Goal: Complete application form

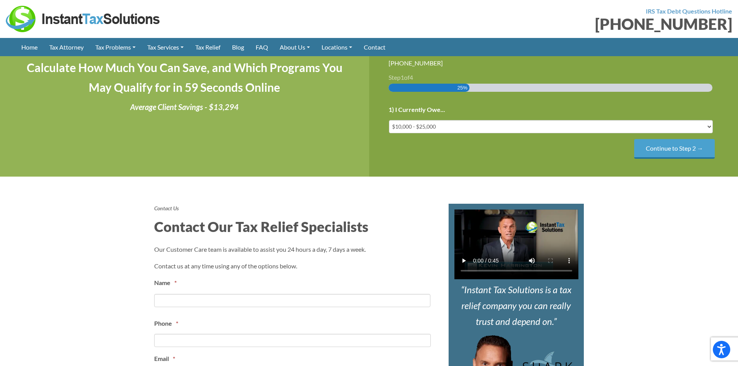
scroll to position [310, 0]
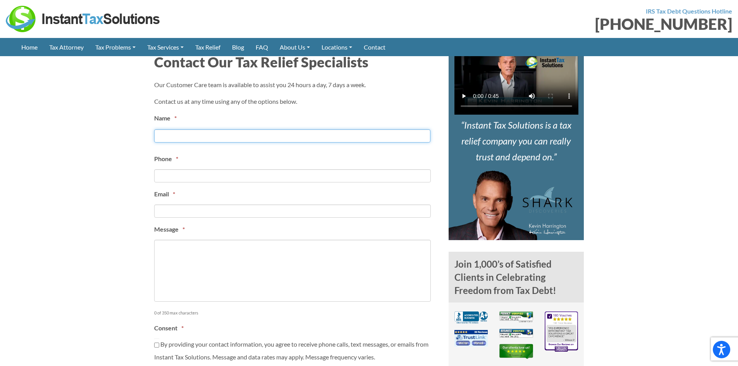
click at [181, 134] on input "First" at bounding box center [292, 135] width 276 height 13
type input "[PERSON_NAME]"
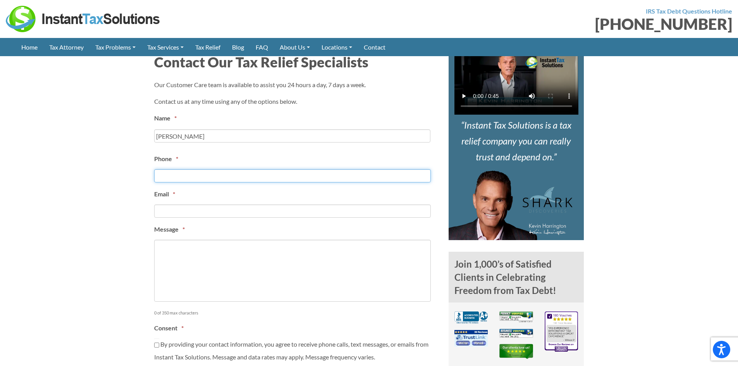
type input "2172756081"
type input "quinn@virtualhandsupport.com"
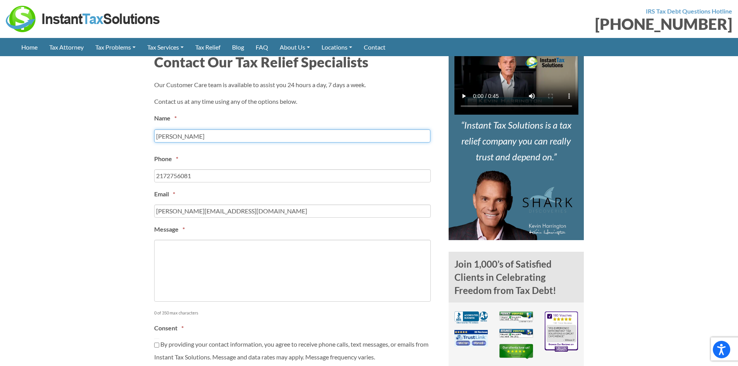
type input "(217) 275-6081"
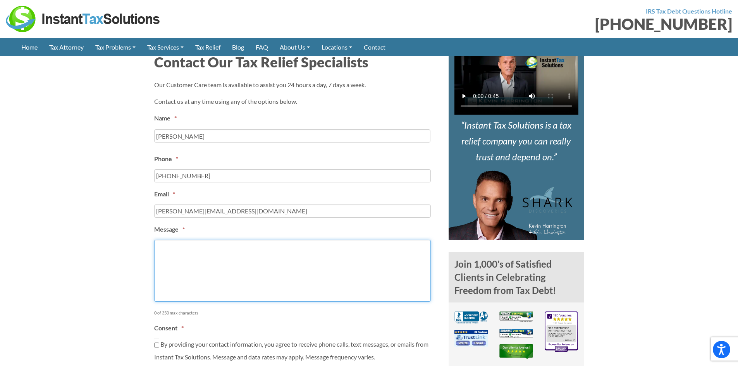
click at [196, 261] on textarea "Message *" at bounding box center [292, 271] width 276 height 62
paste textarea "Hi, We work with business owners and professionals who need a reliable Virtual …"
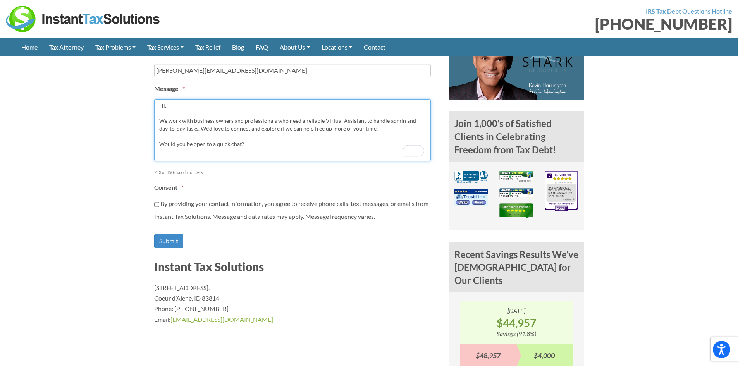
scroll to position [465, 0]
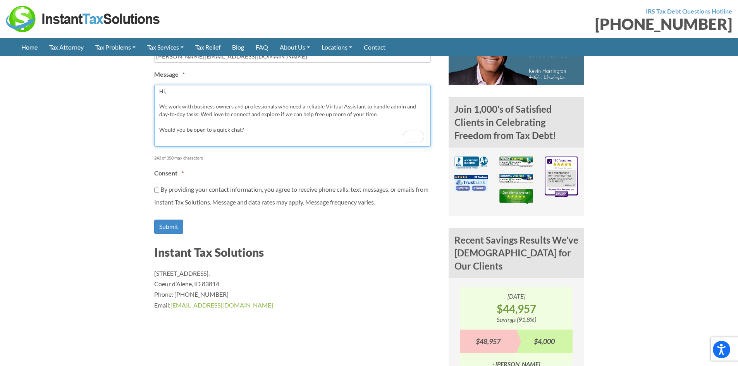
type textarea "Hi, We work with business owners and professionals who need a reliable Virtual …"
click at [156, 189] on input "By providing your contact information, you agree to receive phone calls, text m…" at bounding box center [156, 190] width 5 height 13
checkbox input "true"
click at [168, 222] on input "Submit" at bounding box center [168, 227] width 29 height 14
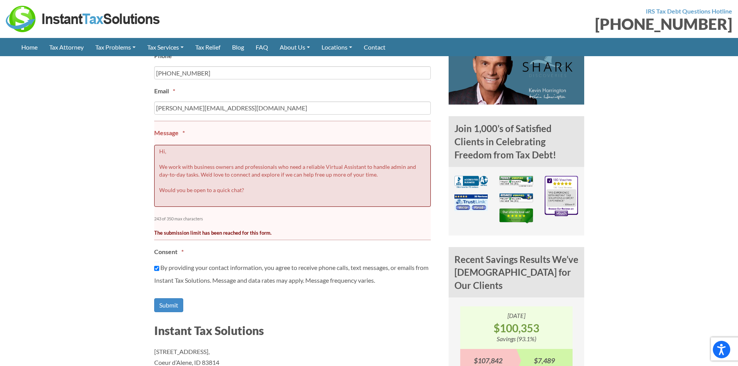
scroll to position [462, 0]
